Goal: Check status: Check status

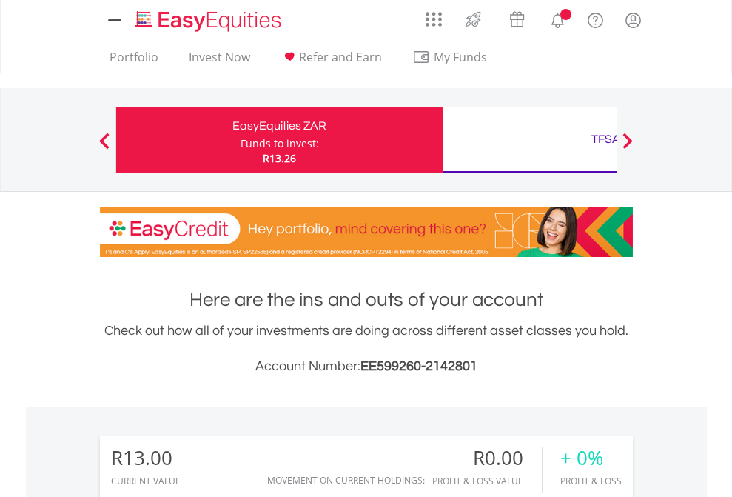
scroll to position [142, 232]
click at [241, 140] on div "Funds to invest:" at bounding box center [280, 143] width 78 height 15
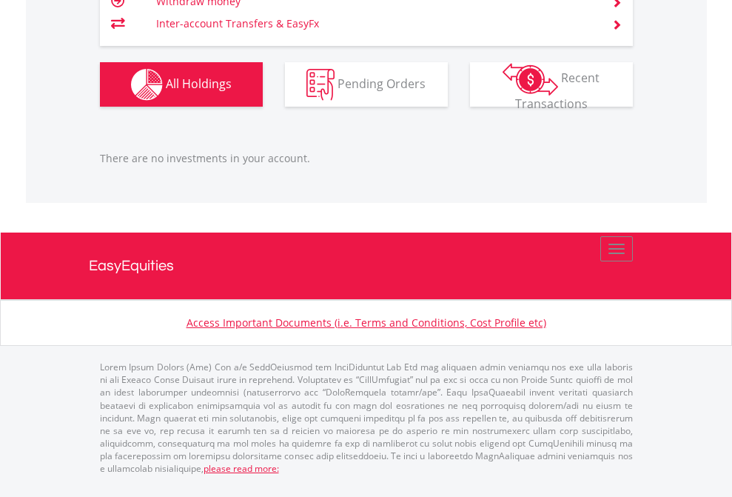
scroll to position [142, 232]
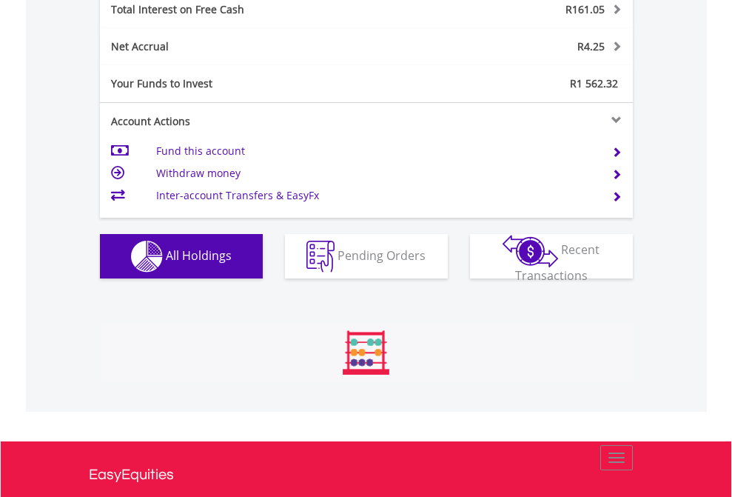
scroll to position [142, 232]
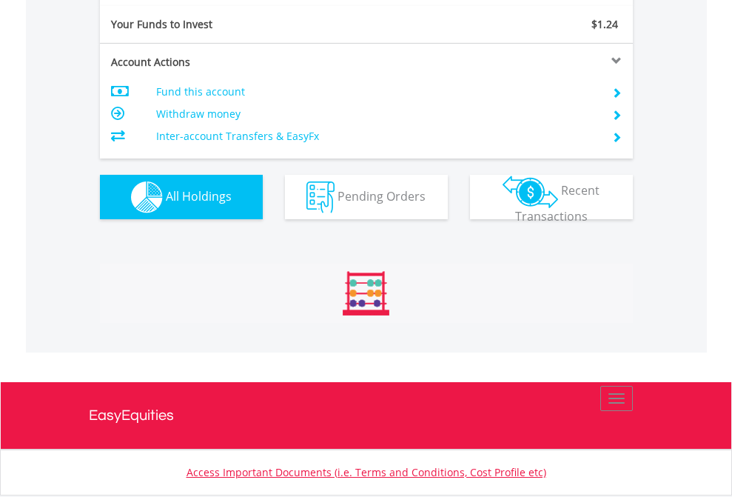
scroll to position [1647, 0]
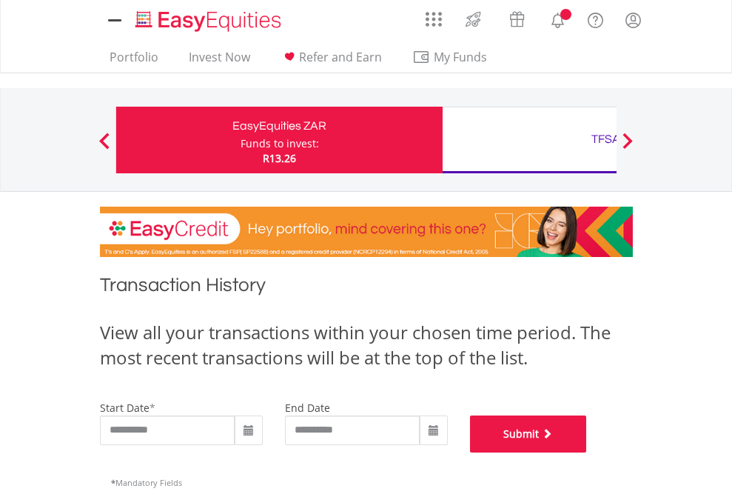
click at [587, 452] on button "Submit" at bounding box center [528, 433] width 117 height 37
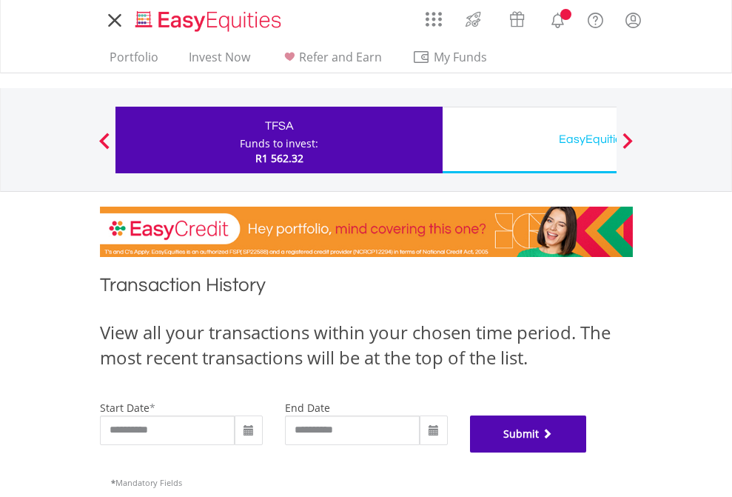
click at [587, 452] on button "Submit" at bounding box center [528, 433] width 117 height 37
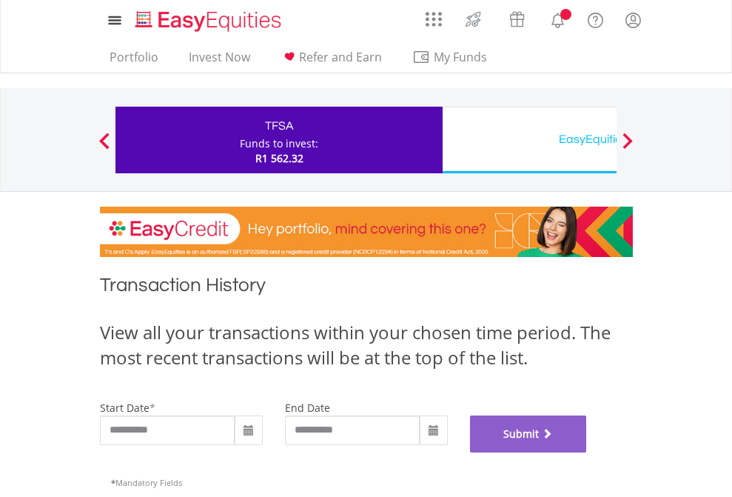
scroll to position [600, 0]
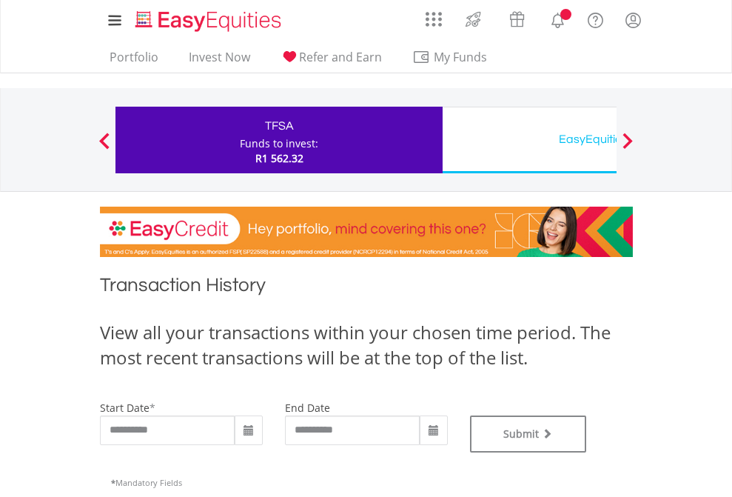
click at [529, 140] on div "EasyEquities USD" at bounding box center [606, 139] width 309 height 21
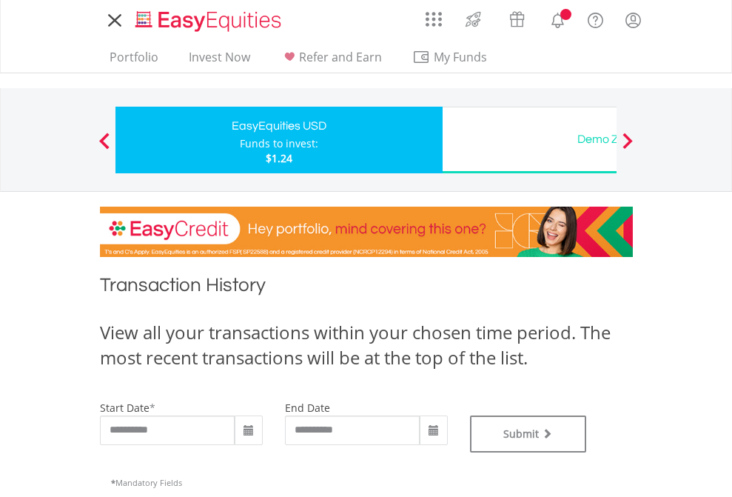
type input "**********"
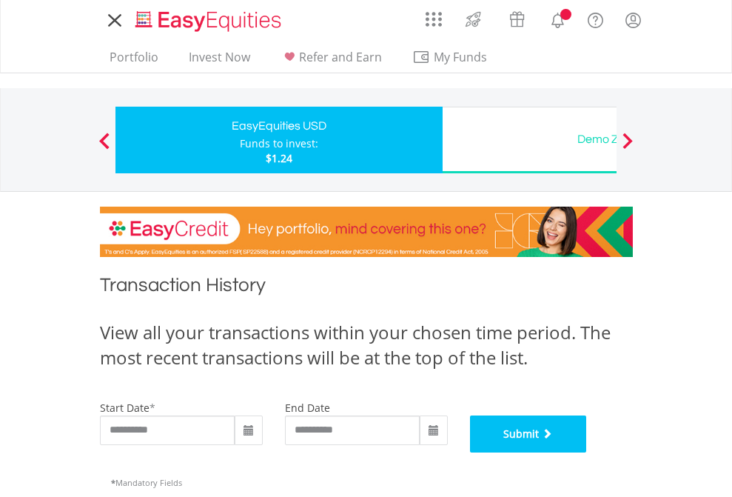
click at [587, 452] on button "Submit" at bounding box center [528, 433] width 117 height 37
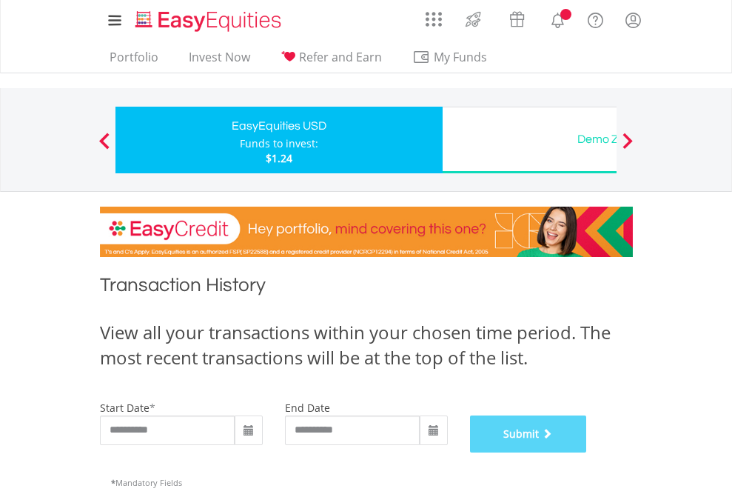
scroll to position [600, 0]
